Goal: Information Seeking & Learning: Learn about a topic

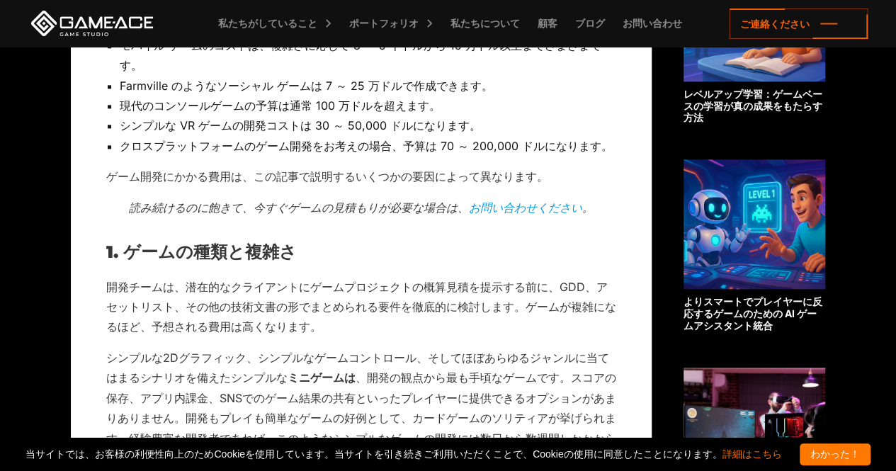
scroll to position [825, 0]
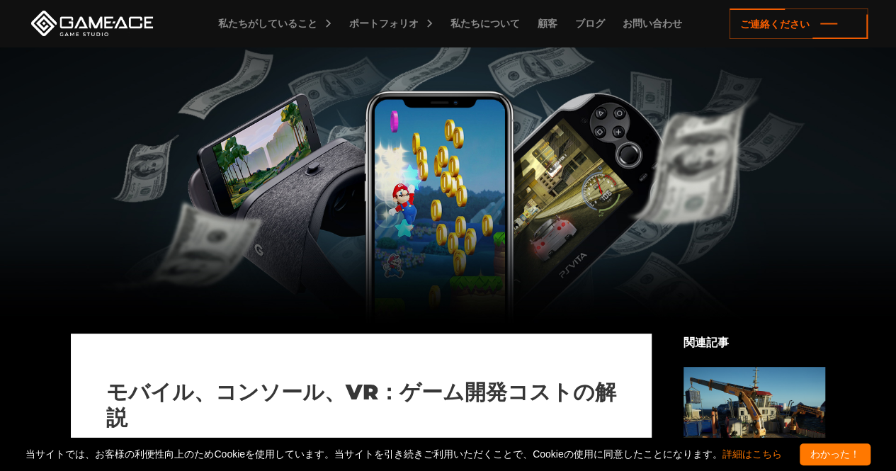
click at [380, 175] on div at bounding box center [448, 190] width 896 height 287
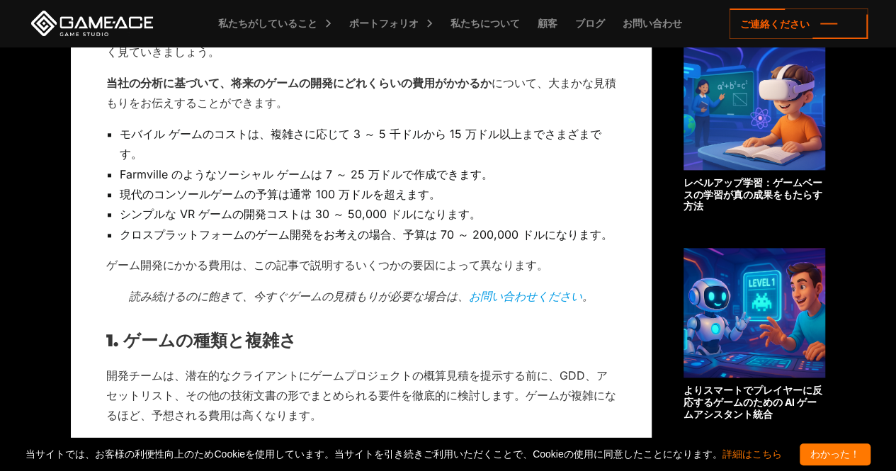
scroll to position [744, 0]
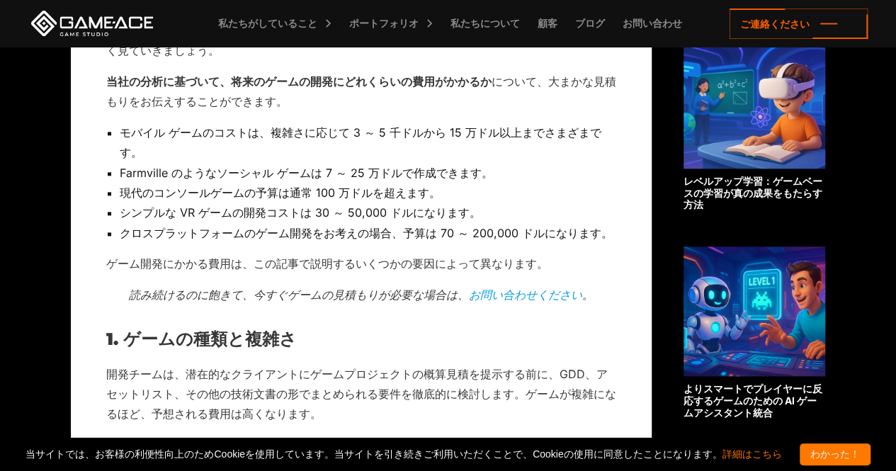
click at [273, 207] on font "シンプルな VR ゲームの開発コストは 30 ～ 50,000 ドルになります。" at bounding box center [300, 212] width 361 height 14
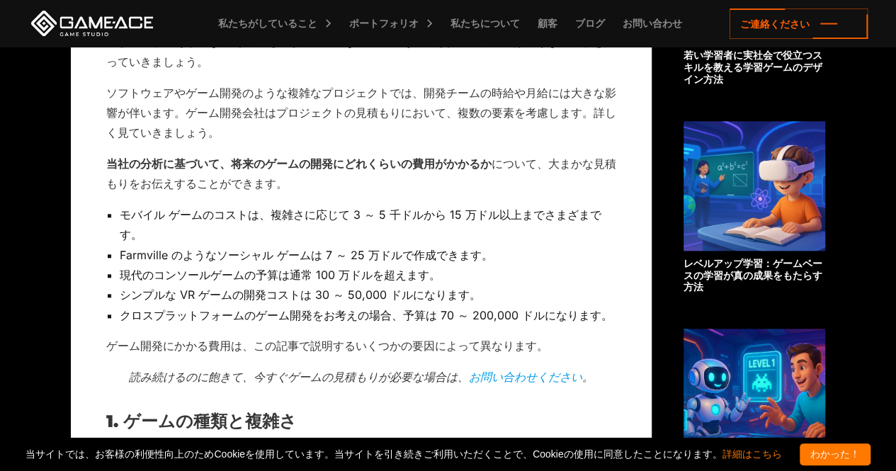
scroll to position [663, 0]
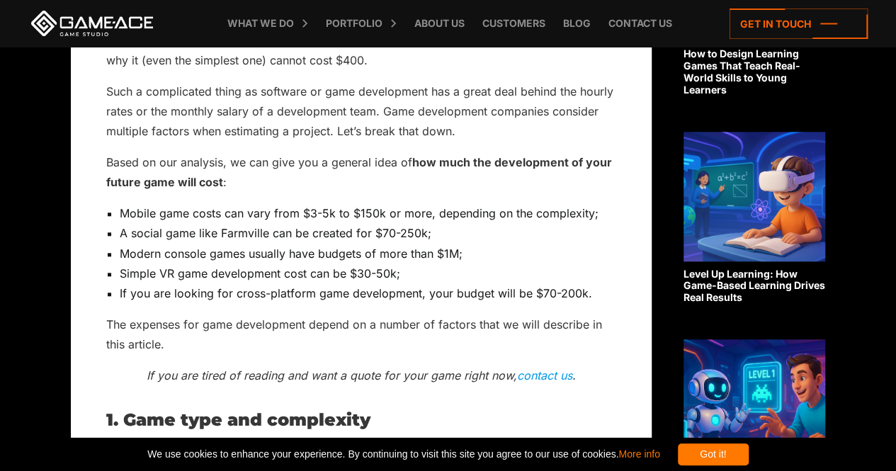
click at [449, 284] on li "If you are looking for cross-platform game development, your budget will be $70…" at bounding box center [368, 293] width 496 height 20
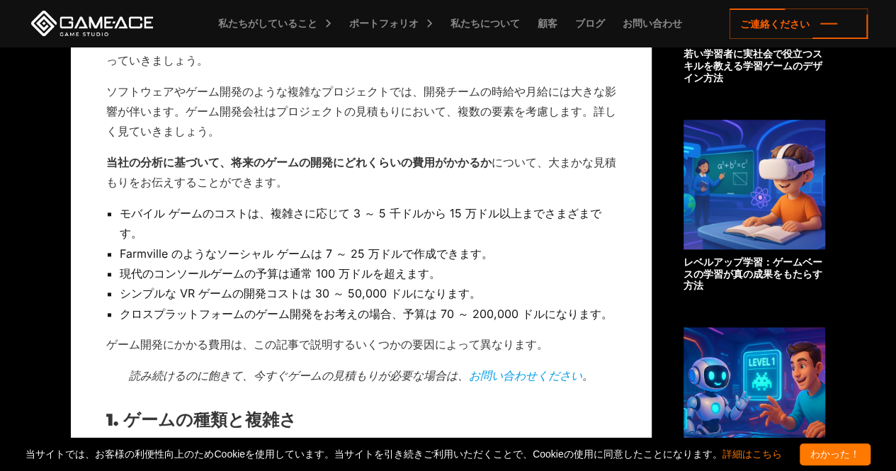
click at [436, 231] on li "モバイル ゲームのコストは、複雑さに応じて 3 ～ 5 千ドルから 15 万ドル以上までさまざまです。" at bounding box center [368, 223] width 496 height 40
click at [548, 208] on font "モバイル ゲームのコストは、複雑さに応じて 3 ～ 5 千ドルから 15 万ドル以上までさまざまです。" at bounding box center [361, 223] width 482 height 34
click at [534, 216] on font "モバイル ゲームのコストは、複雑さに応じて 3 ～ 5 千ドルから 15 万ドル以上までさまざまです。" at bounding box center [361, 223] width 482 height 34
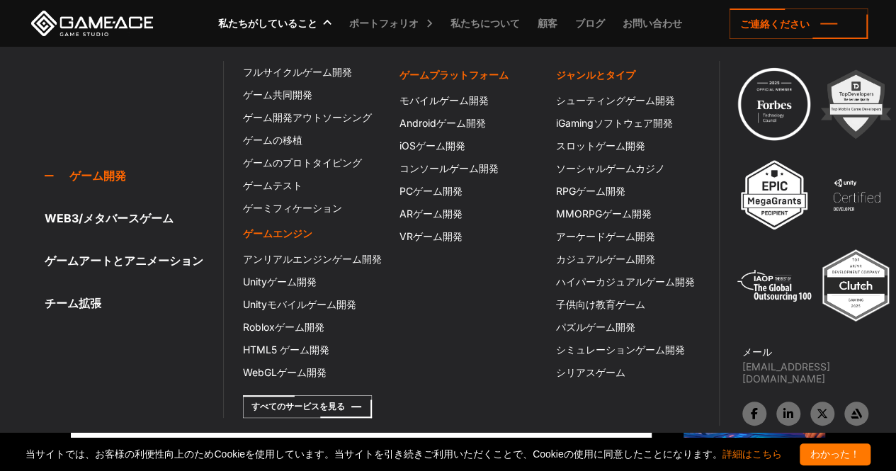
click at [300, 19] on font "私たちがしていること" at bounding box center [267, 23] width 99 height 12
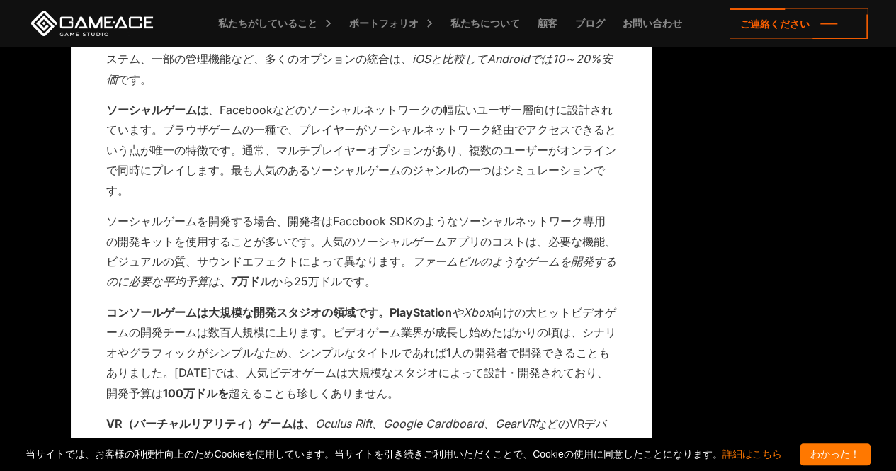
scroll to position [3266, 0]
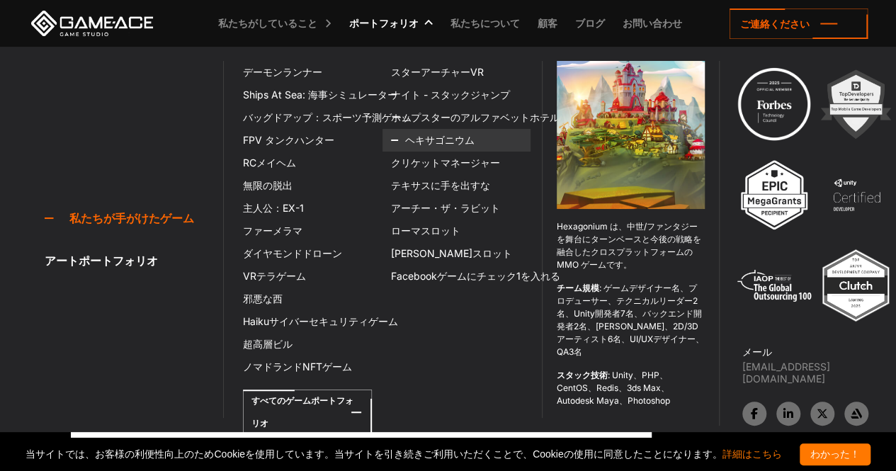
click at [428, 146] on link "ヘキサゴニウム" at bounding box center [456, 140] width 148 height 23
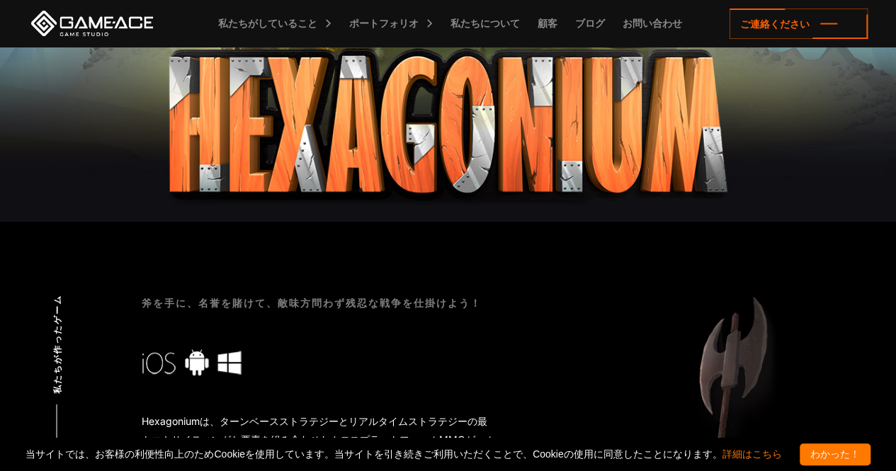
scroll to position [233, 0]
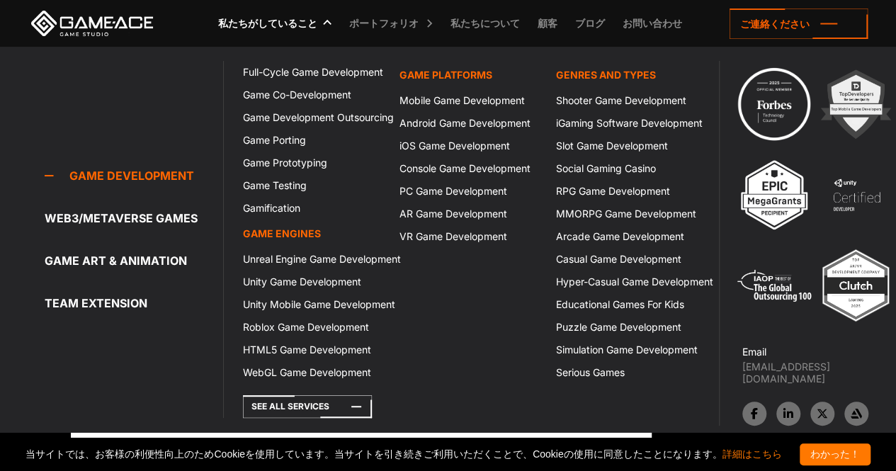
scroll to position [3382, 0]
